Goal: Find specific fact

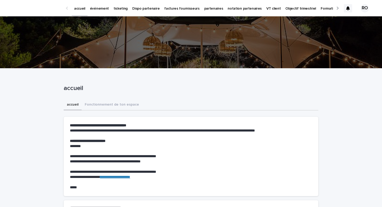
click at [98, 8] on p "événement" at bounding box center [99, 5] width 19 height 11
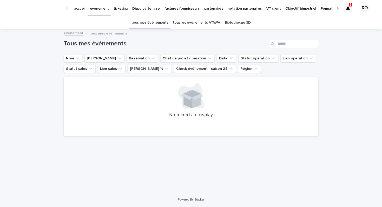
click at [191, 21] on link "tous les événements ATAWA" at bounding box center [196, 23] width 47 height 12
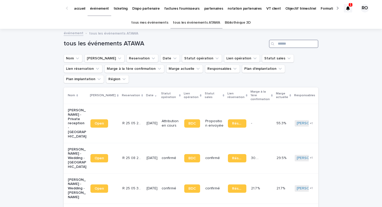
click at [286, 46] on input "Search" at bounding box center [293, 44] width 49 height 8
type input "*"
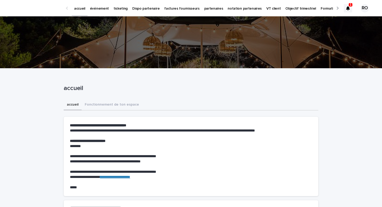
click at [94, 8] on p "événement" at bounding box center [99, 5] width 19 height 11
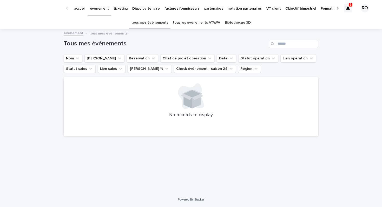
click at [202, 28] on link "tous les événements ATAWA" at bounding box center [196, 23] width 47 height 12
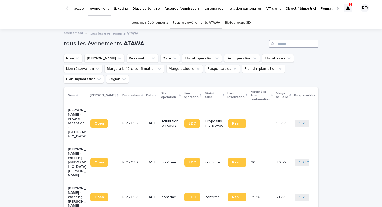
click at [286, 47] on input "Search" at bounding box center [293, 44] width 49 height 8
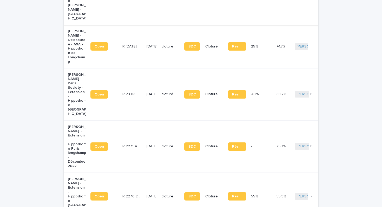
scroll to position [198, 0]
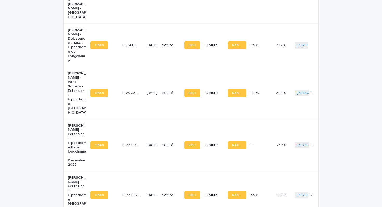
type input "**********"
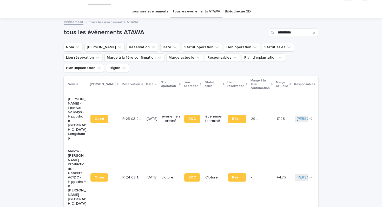
scroll to position [10, 0]
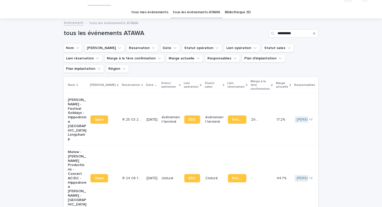
click at [314, 34] on icon "Search" at bounding box center [314, 33] width 2 height 2
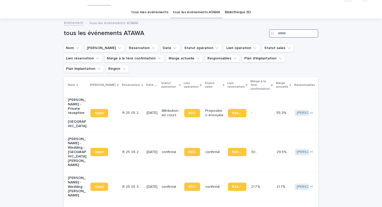
click at [298, 32] on input "Search" at bounding box center [293, 33] width 49 height 8
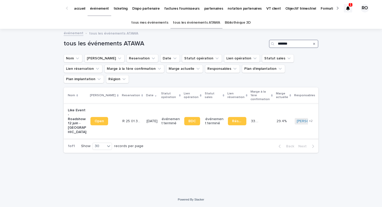
type input "*******"
click at [122, 118] on p "R 25 01 3869" at bounding box center [131, 120] width 19 height 5
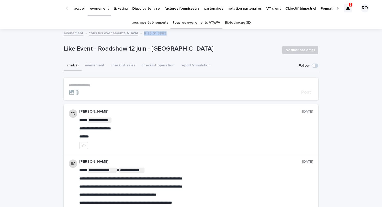
drag, startPoint x: 162, startPoint y: 32, endPoint x: 136, endPoint y: 33, distance: 26.5
click at [136, 33] on div "événement tous les événements ATAWA R 25 01 3869" at bounding box center [191, 33] width 260 height 7
copy p "R 25 01 3869"
